Goal: Navigation & Orientation: Understand site structure

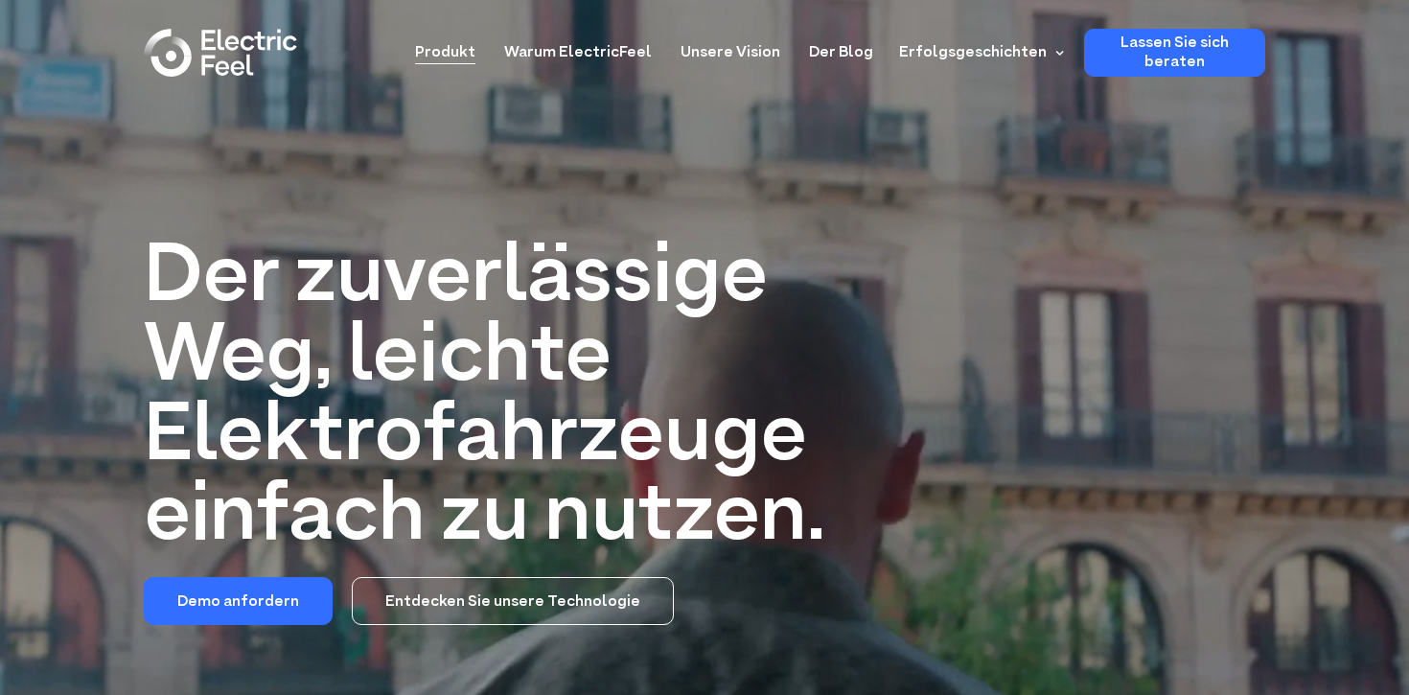
click at [475, 57] on font "Produkt" at bounding box center [445, 52] width 60 height 21
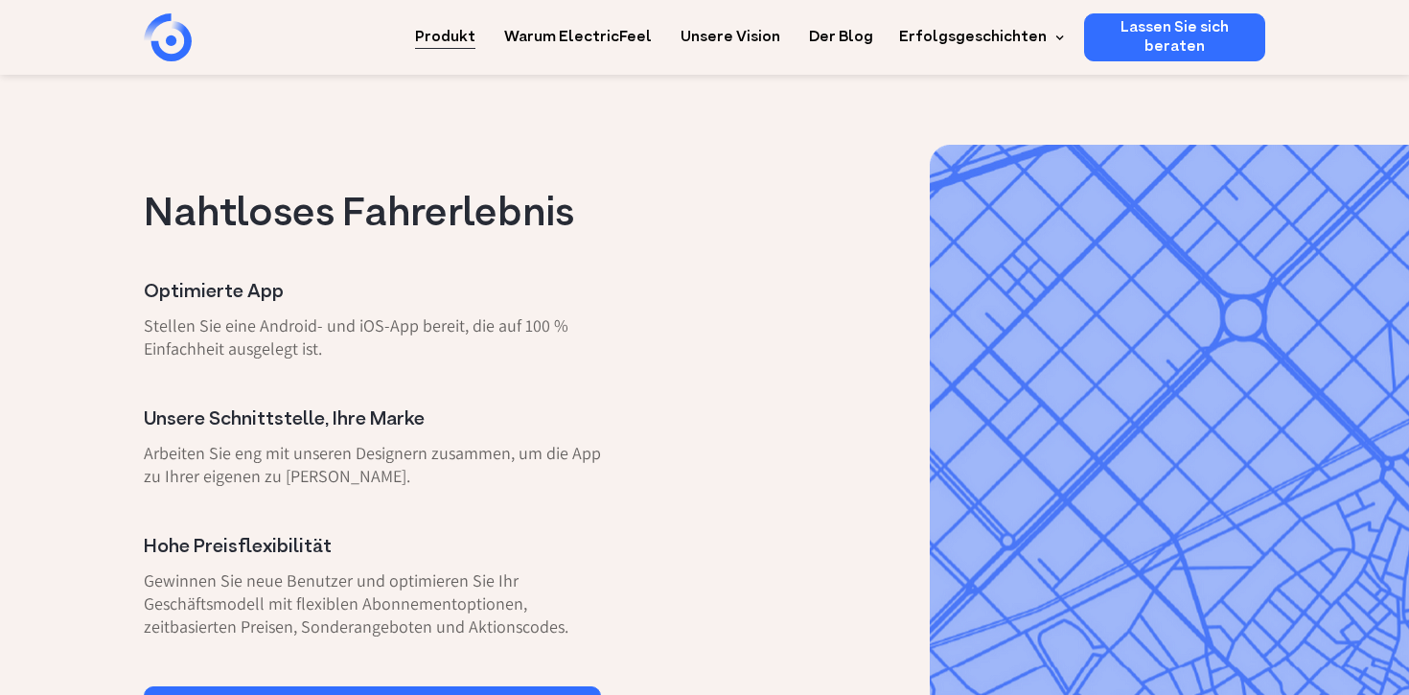
scroll to position [382, 0]
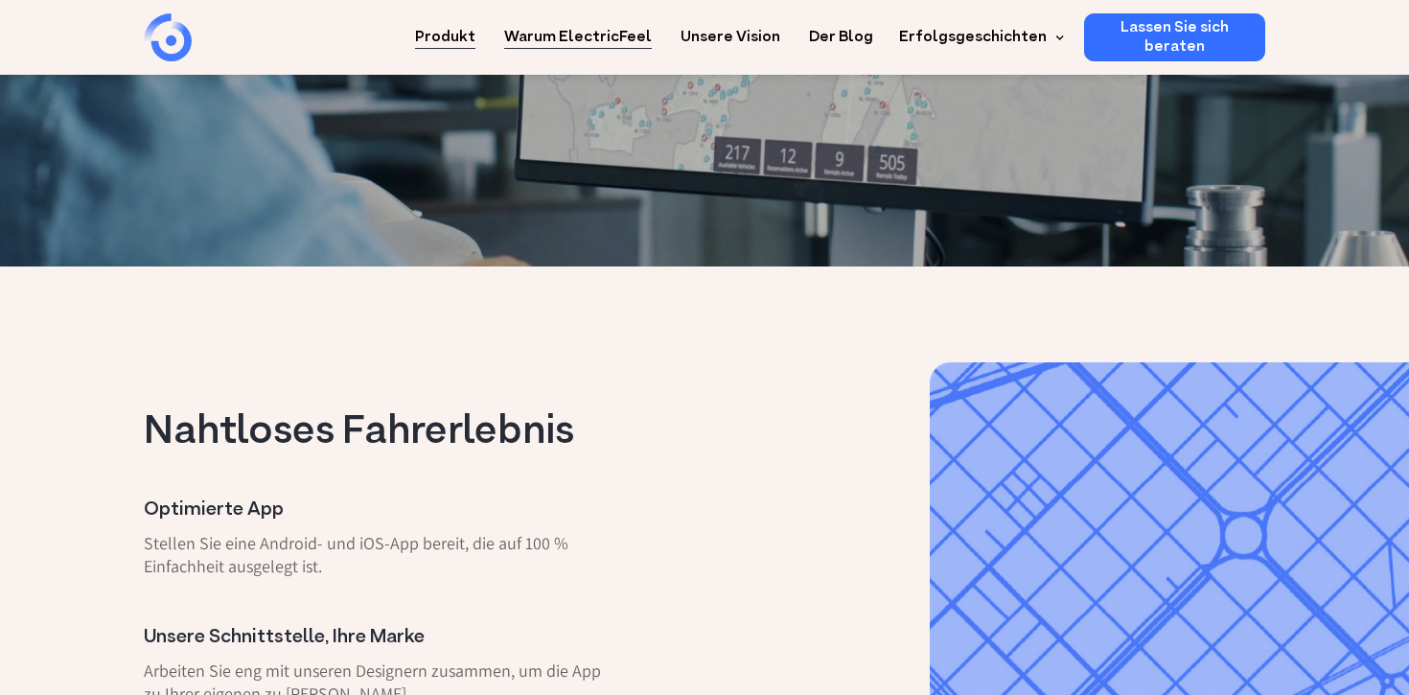
click at [632, 37] on font "Warum ElectricFeel" at bounding box center [578, 37] width 148 height 21
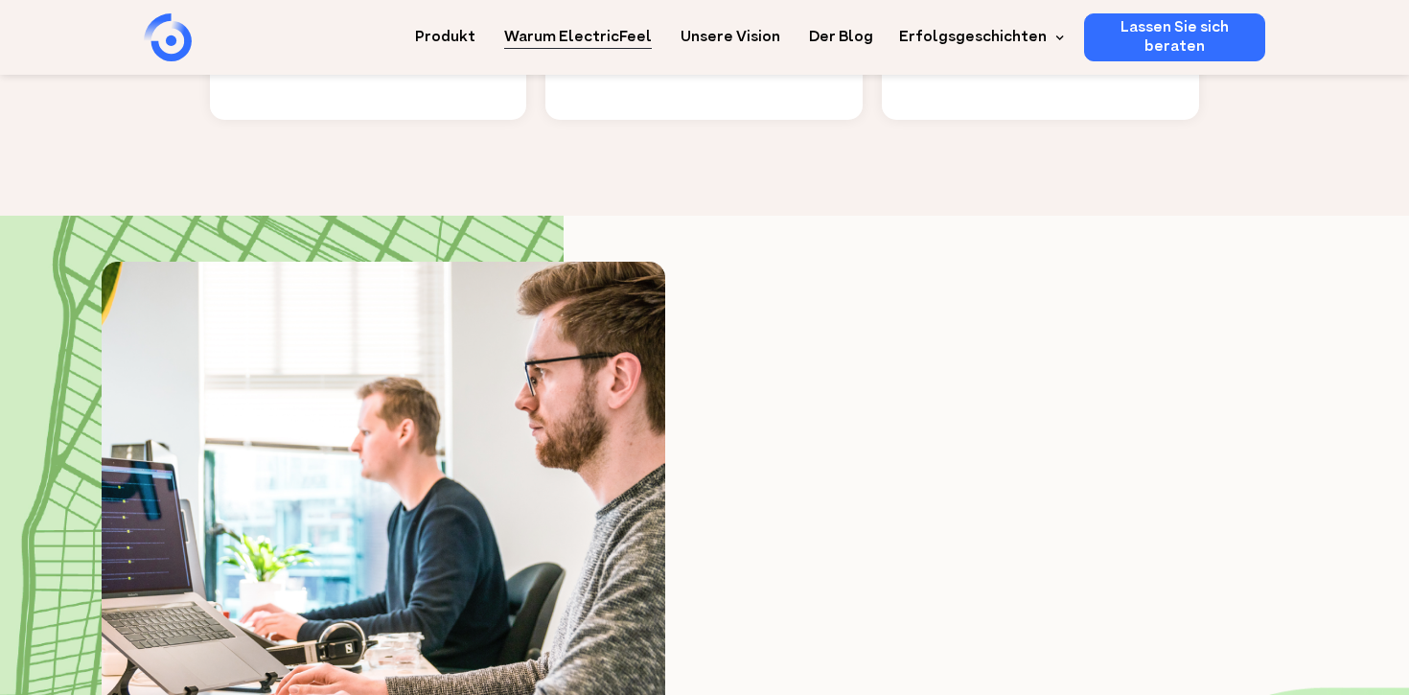
scroll to position [2390, 0]
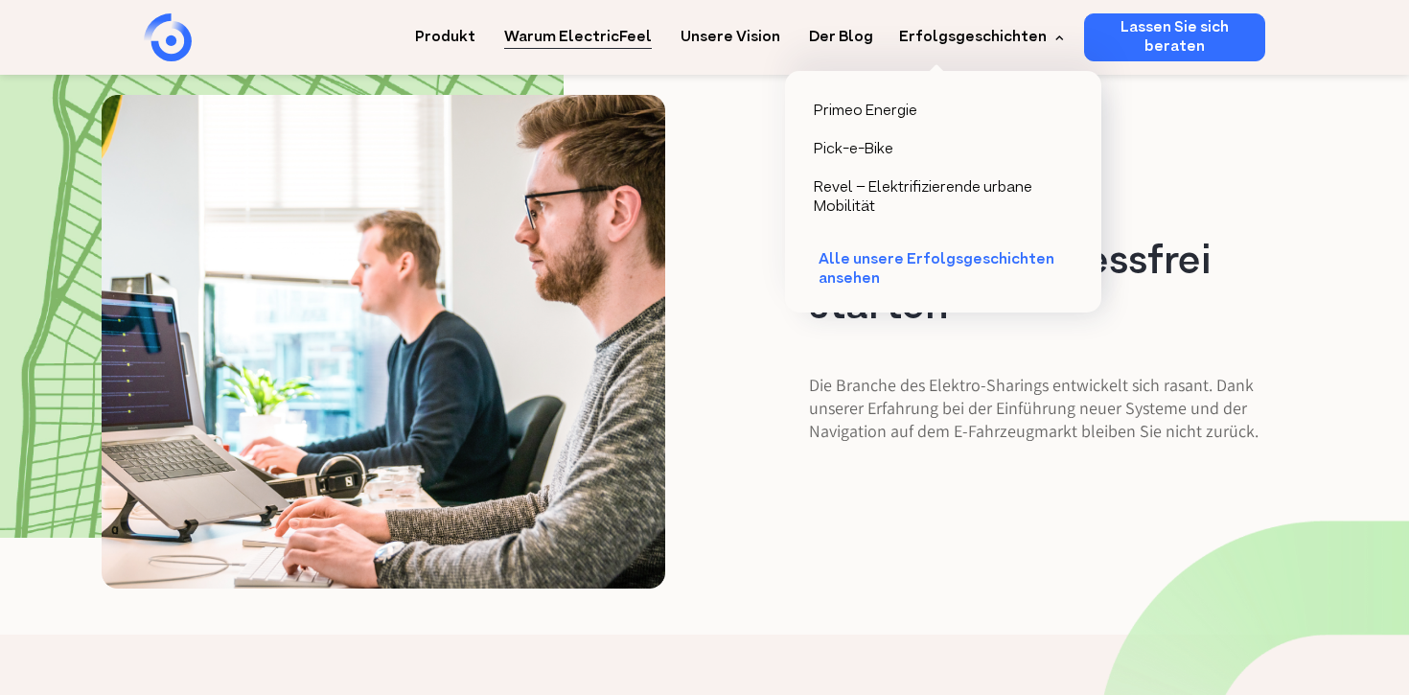
click at [897, 257] on font "Alle unsere Erfolgsgeschichten ansehen" at bounding box center [937, 269] width 236 height 40
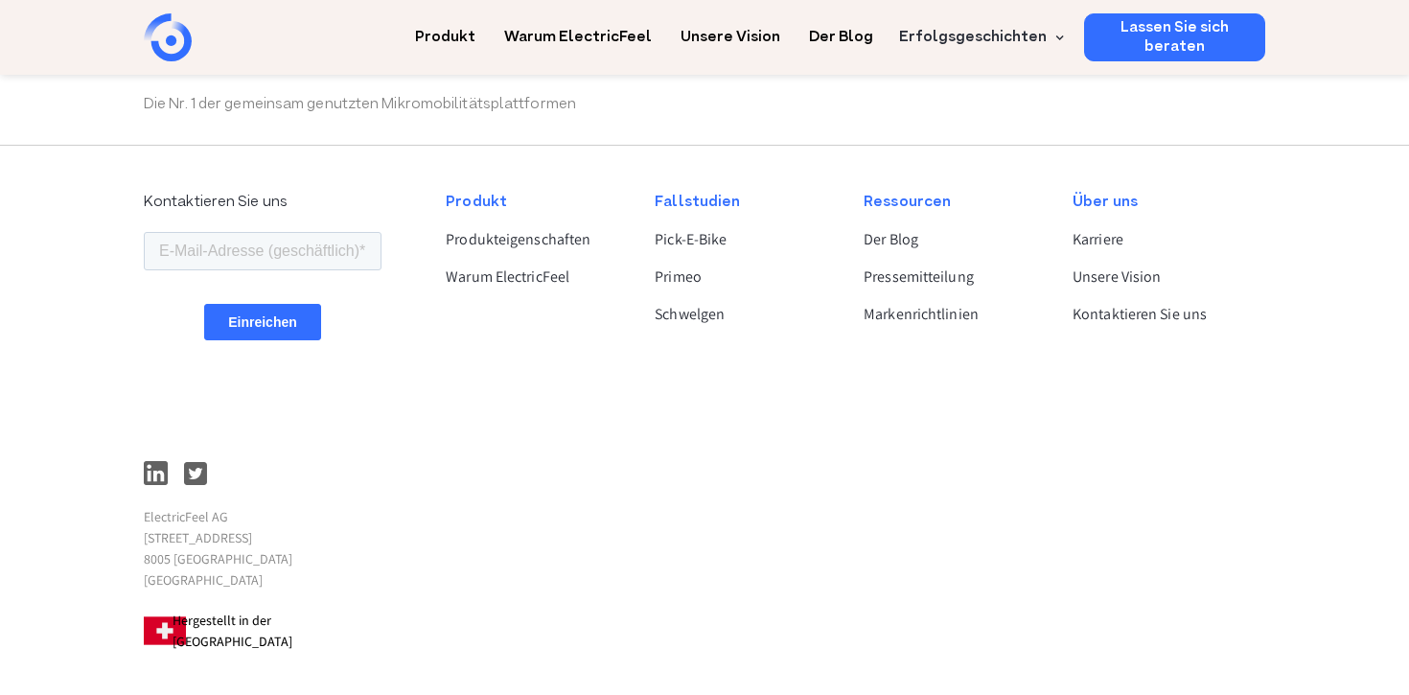
scroll to position [1665, 0]
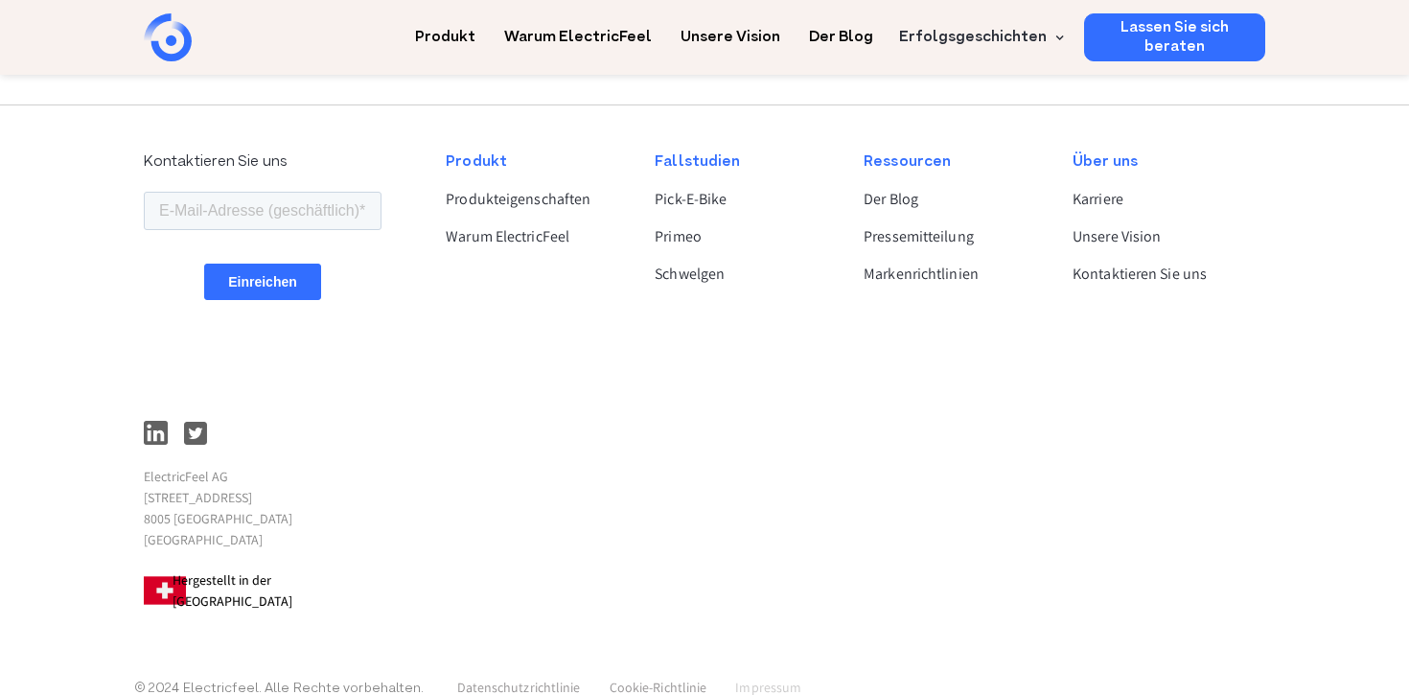
click at [760, 679] on font "Impressum" at bounding box center [768, 687] width 66 height 17
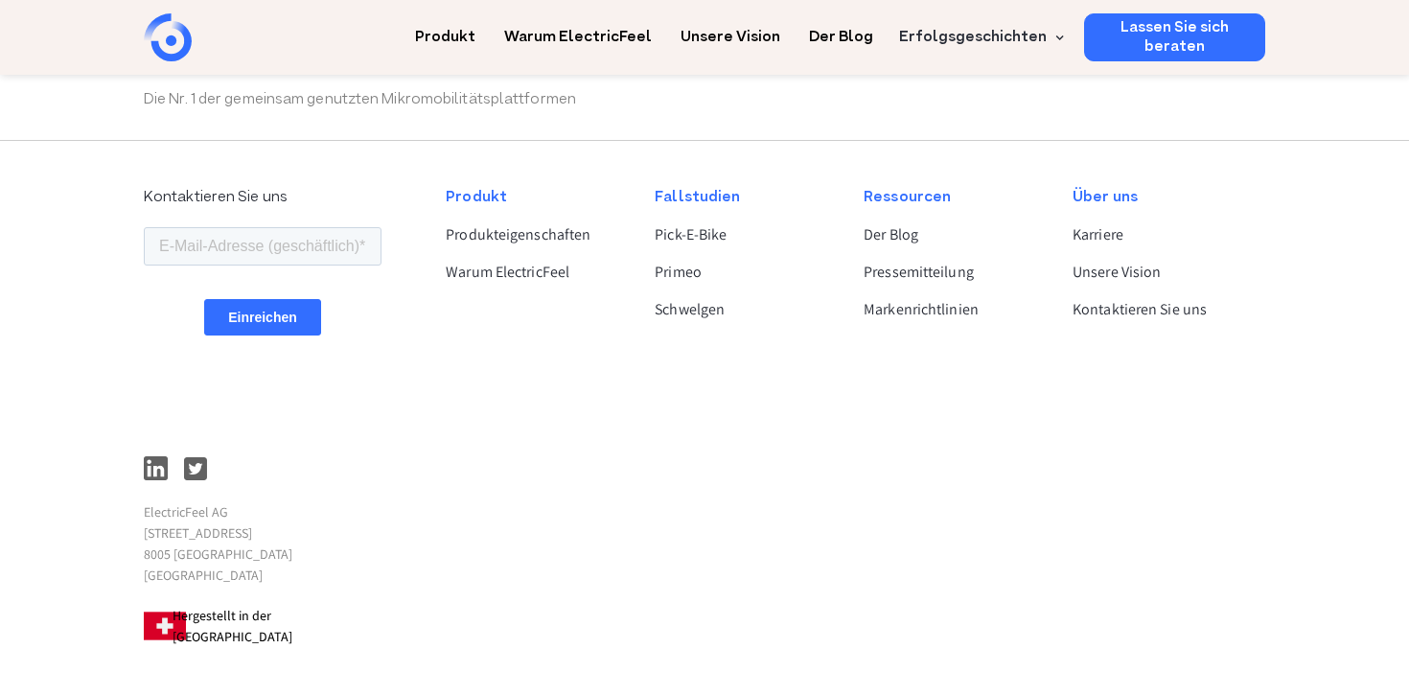
scroll to position [1620, 0]
